Goal: Find specific page/section: Find specific page/section

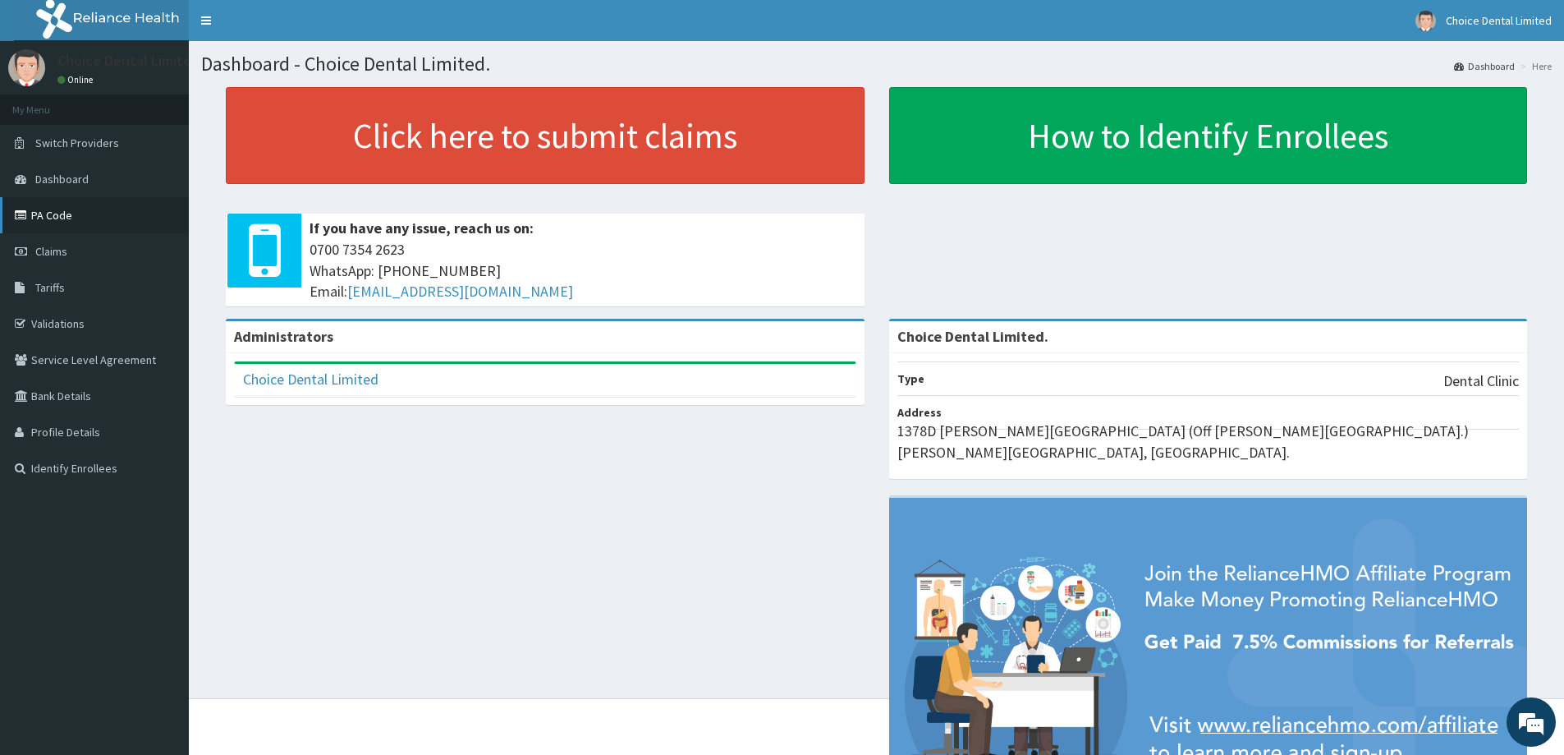
click at [58, 211] on link "PA Code" at bounding box center [94, 215] width 189 height 36
click at [57, 213] on link "PA Code" at bounding box center [94, 215] width 189 height 36
click at [55, 207] on link "PA Code" at bounding box center [94, 215] width 189 height 36
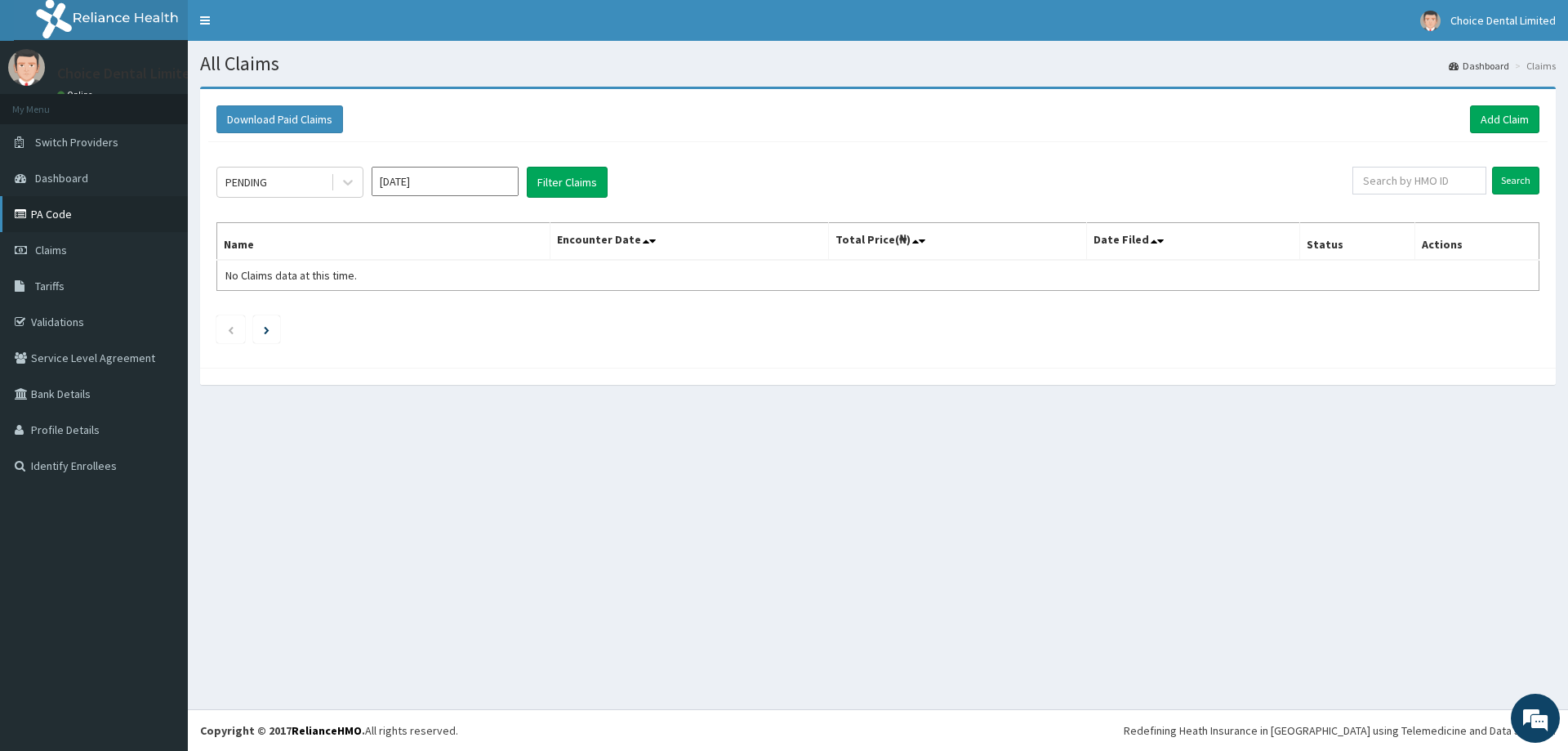
click at [81, 210] on link "PA Code" at bounding box center [93, 214] width 188 height 36
